Goal: Information Seeking & Learning: Learn about a topic

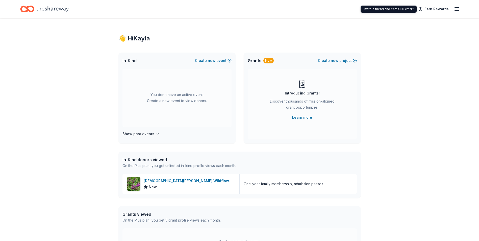
click at [456, 6] on icon "button" at bounding box center [456, 9] width 6 height 6
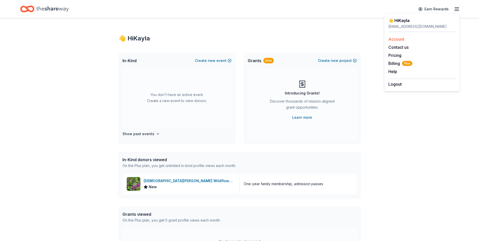
click at [393, 40] on link "Account" at bounding box center [396, 39] width 16 height 5
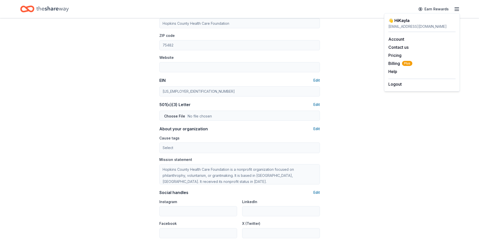
scroll to position [264, 0]
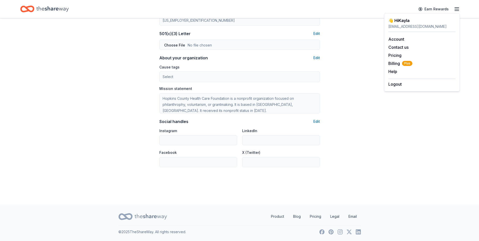
click at [45, 9] on icon "Home" at bounding box center [52, 9] width 32 height 10
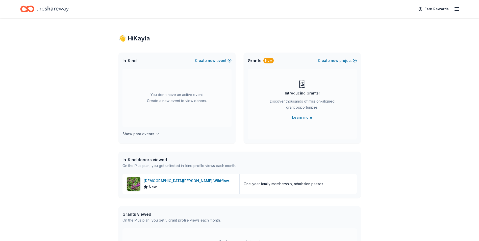
click at [146, 132] on h4 "Show past events" at bounding box center [138, 134] width 32 height 6
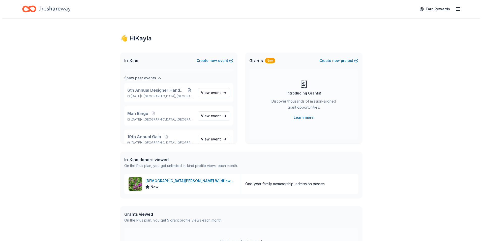
scroll to position [58, 0]
click at [204, 135] on span "View event" at bounding box center [209, 137] width 20 height 6
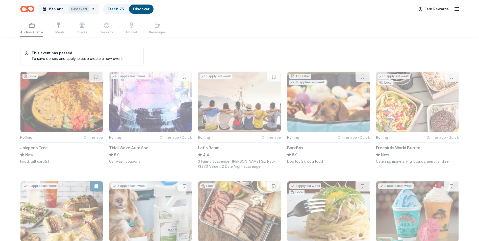
click at [52, 9] on span "19th Annual Gala" at bounding box center [57, 9] width 19 height 6
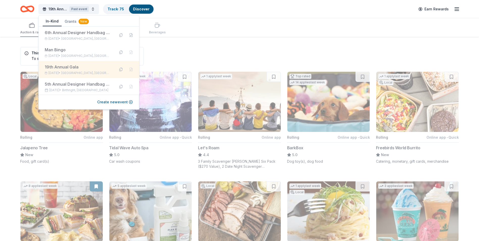
click at [55, 66] on div "19th Annual Gala" at bounding box center [78, 67] width 66 height 6
drag, startPoint x: 55, startPoint y: 66, endPoint x: 46, endPoint y: 68, distance: 9.2
click at [46, 68] on div "19th Annual Gala" at bounding box center [78, 67] width 66 height 6
click at [117, 67] on button at bounding box center [121, 69] width 8 height 8
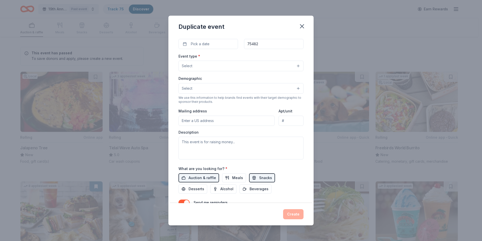
scroll to position [50, 0]
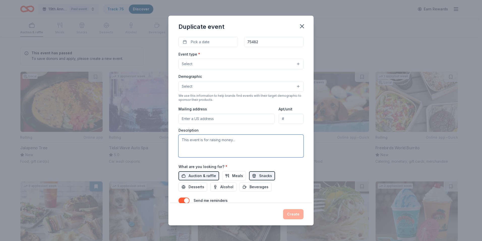
click at [217, 139] on textarea at bounding box center [241, 145] width 125 height 23
click at [233, 139] on textarea at bounding box center [241, 145] width 125 height 23
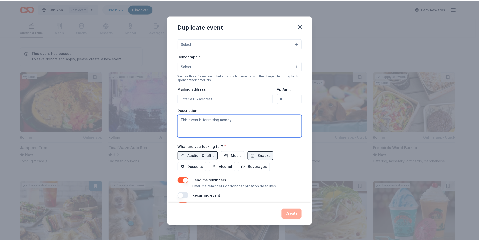
scroll to position [4, 0]
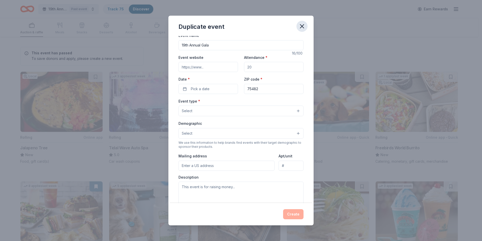
click at [304, 25] on icon "button" at bounding box center [302, 26] width 7 height 7
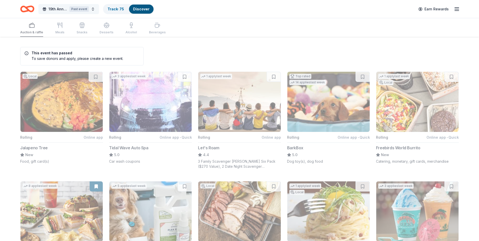
click at [92, 9] on button "19th Annual Gala Past event" at bounding box center [68, 9] width 61 height 10
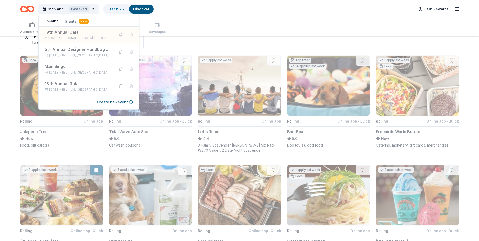
scroll to position [25, 0]
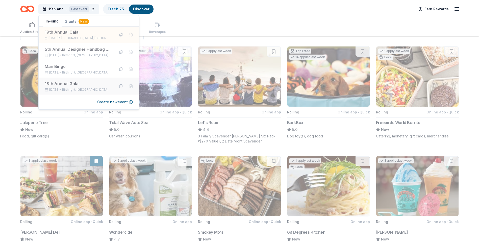
click at [75, 83] on div "18th Annual Gala" at bounding box center [78, 83] width 66 height 6
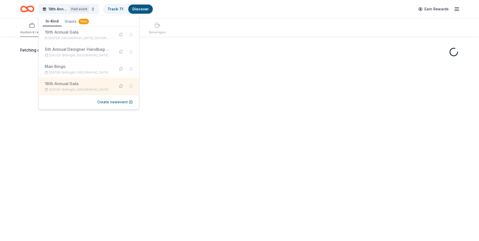
click at [118, 87] on button at bounding box center [121, 86] width 8 height 8
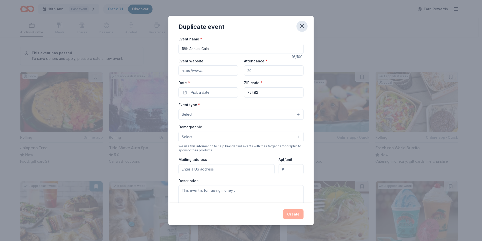
click at [302, 24] on icon "button" at bounding box center [302, 26] width 7 height 7
